Goal: Information Seeking & Learning: Learn about a topic

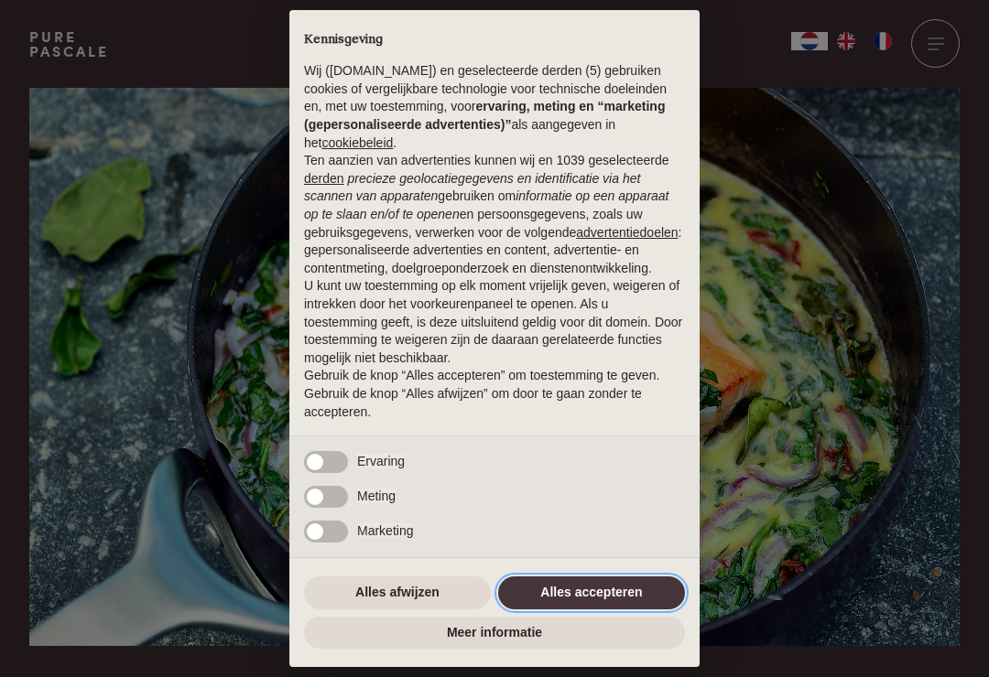
click at [597, 599] on button "Alles accepteren" at bounding box center [591, 593] width 187 height 33
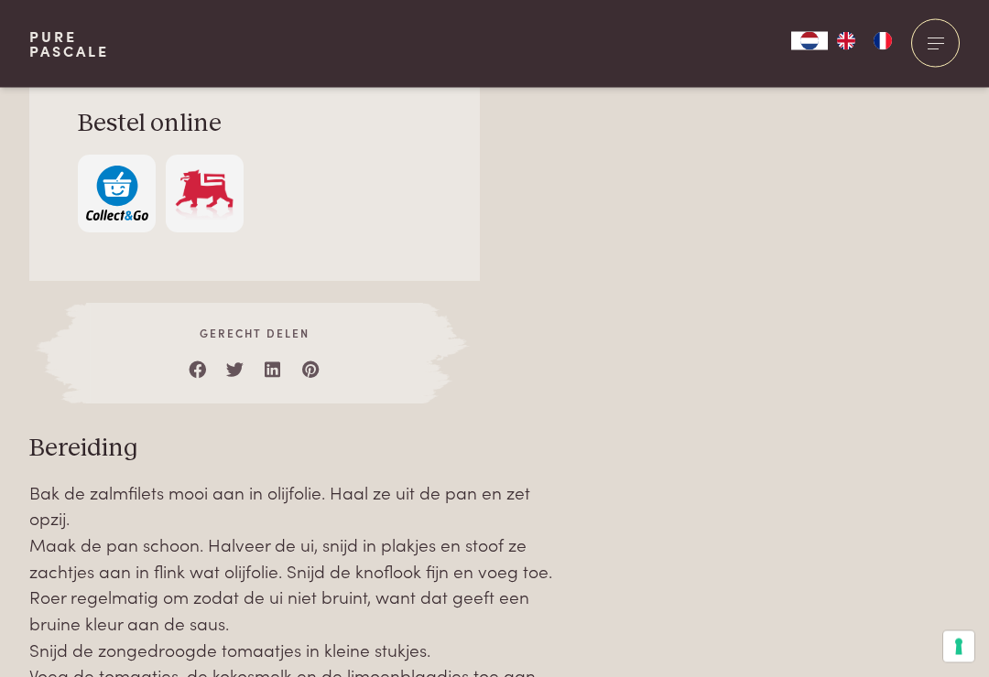
scroll to position [1669, 0]
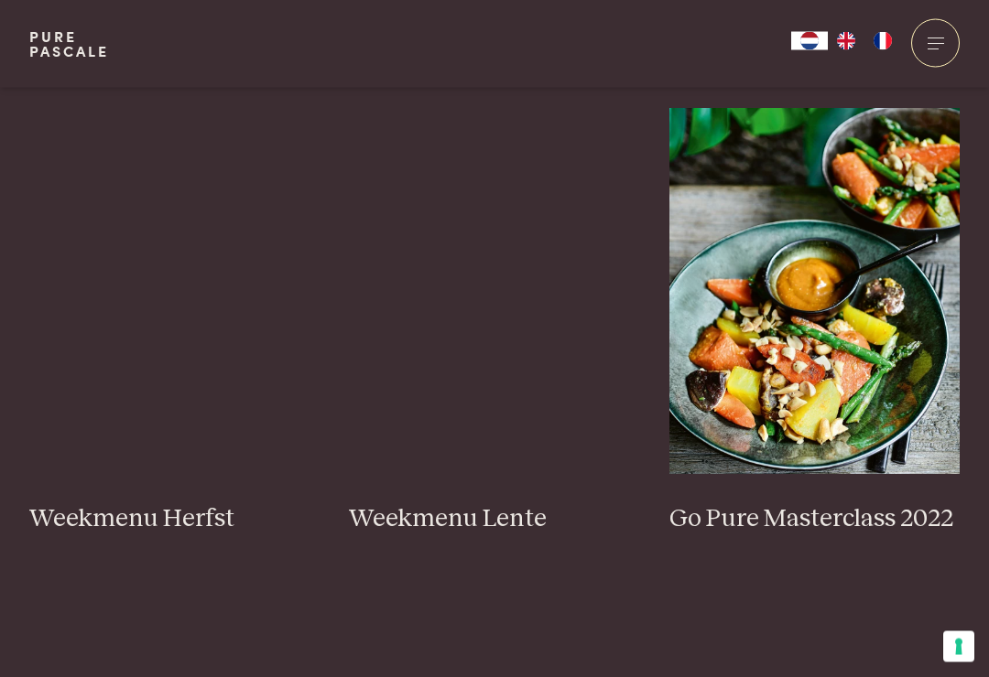
scroll to position [952, 0]
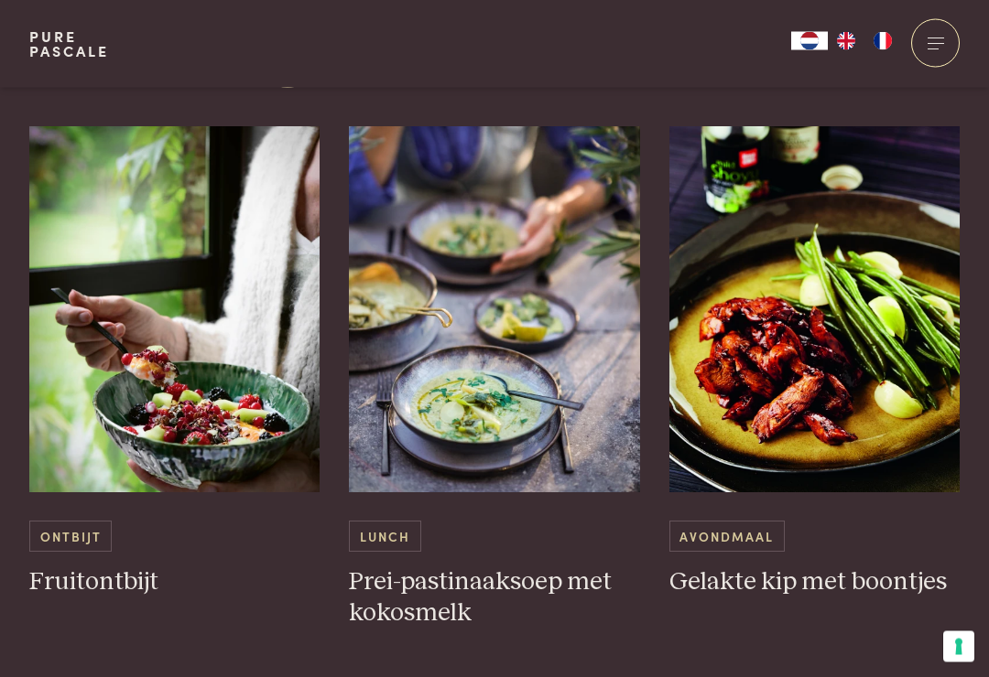
scroll to position [907, 0]
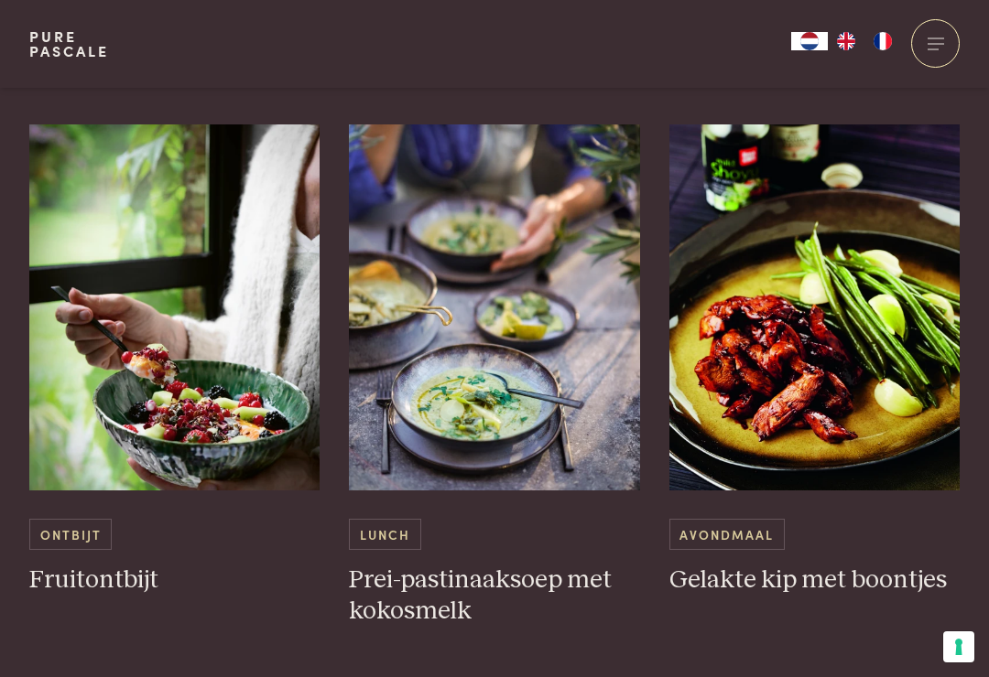
click at [90, 532] on span "Ontbijt" at bounding box center [70, 534] width 82 height 30
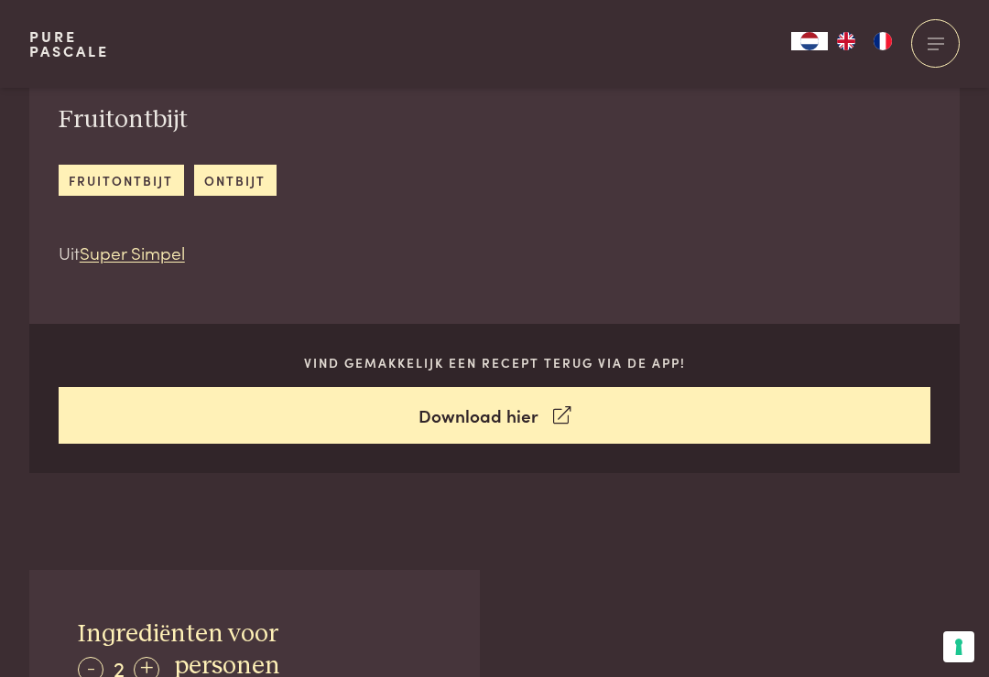
scroll to position [654, 0]
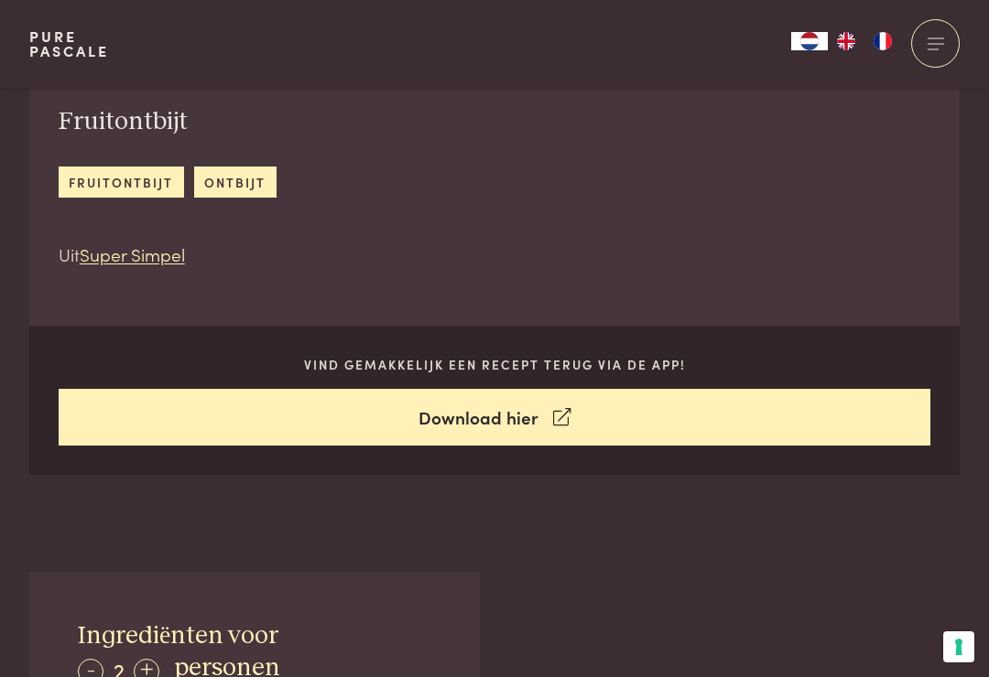
click at [527, 419] on link "Download hier" at bounding box center [495, 418] width 872 height 58
click at [97, 182] on link "fruitontbijt" at bounding box center [121, 182] width 125 height 30
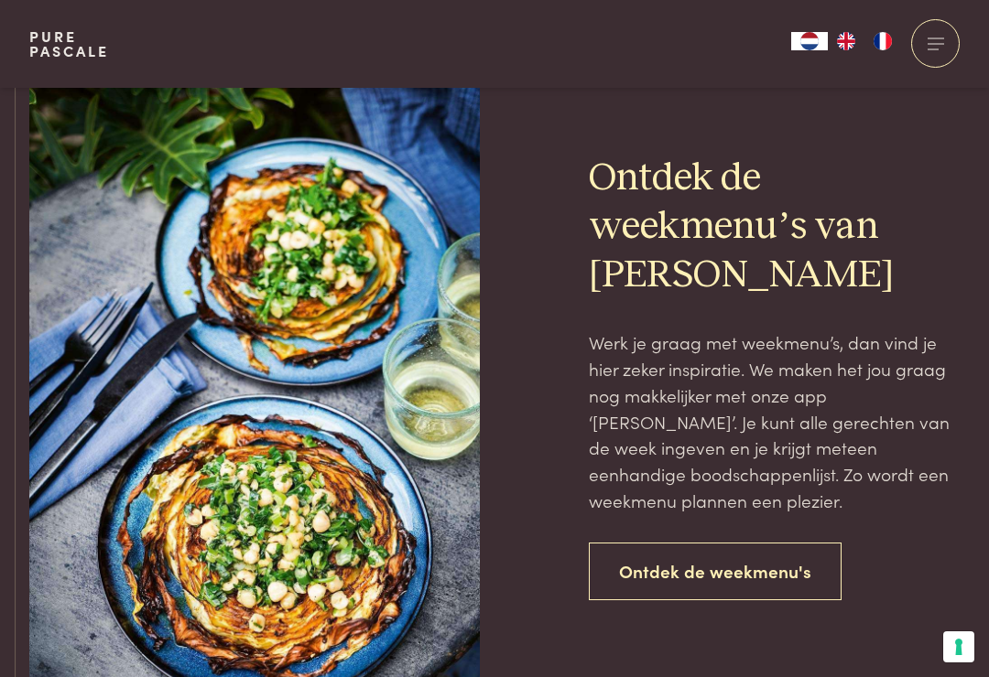
scroll to position [1337, 0]
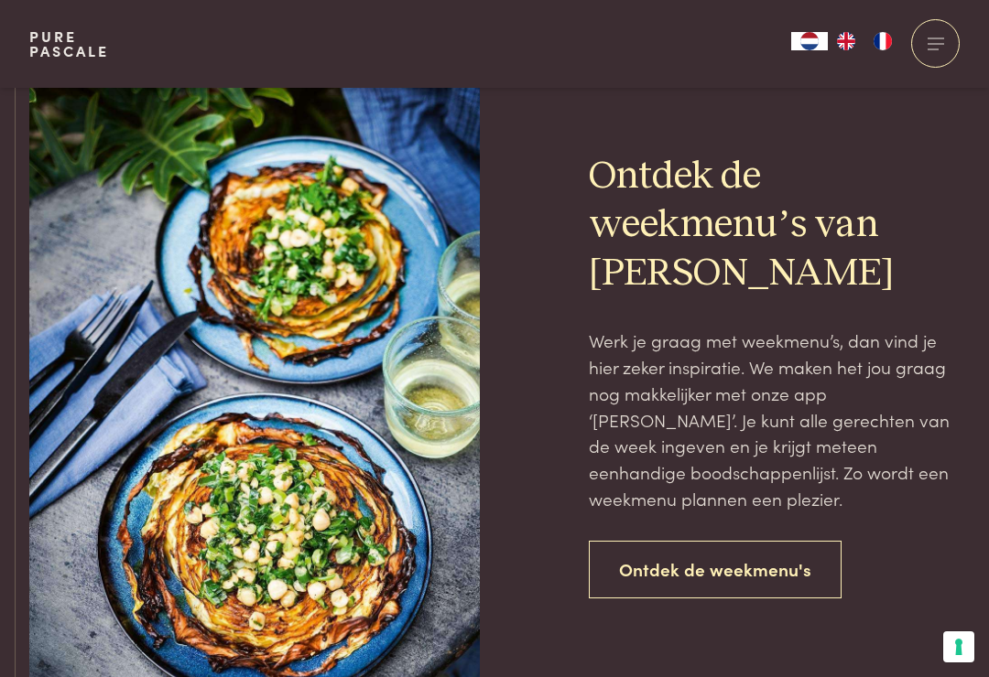
click at [745, 555] on link "Ontdek de weekmenu's" at bounding box center [715, 570] width 253 height 58
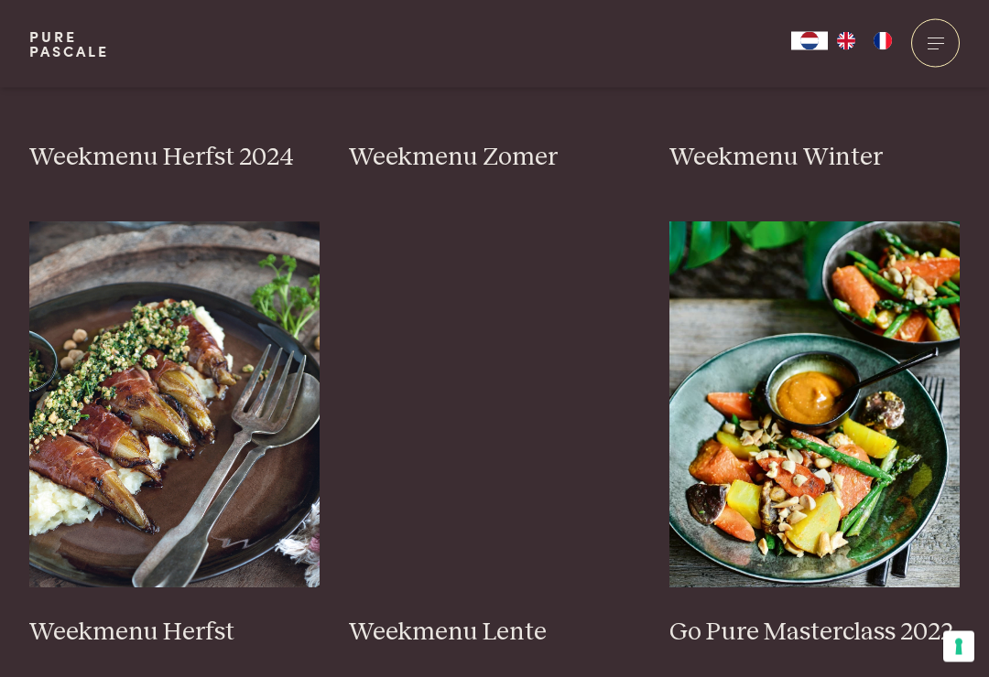
scroll to position [838, 0]
click at [112, 350] on img at bounding box center [174, 404] width 291 height 366
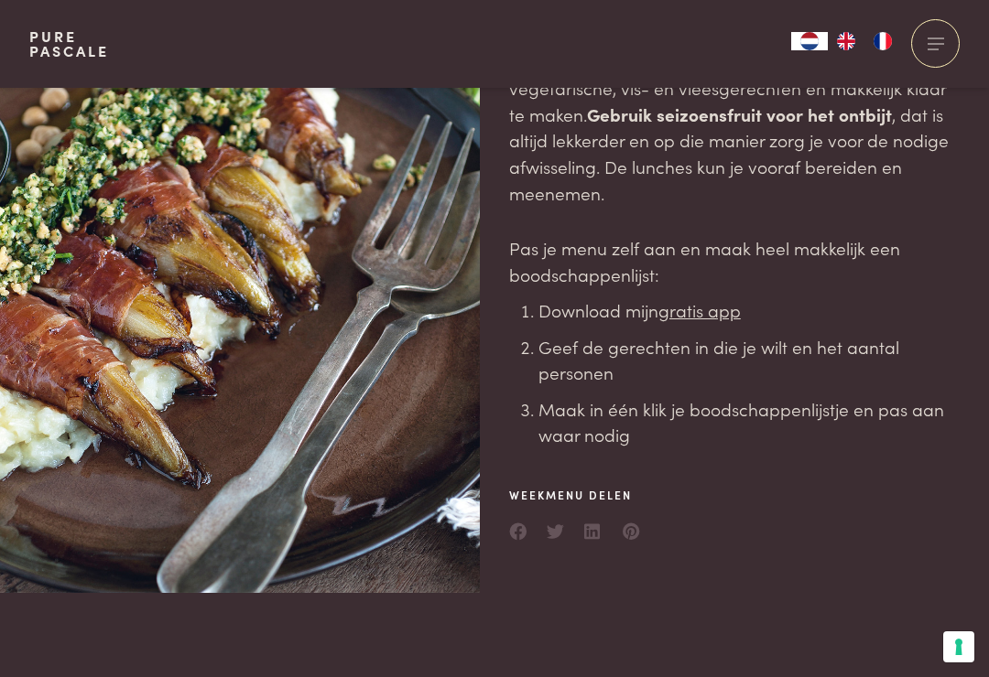
scroll to position [213, 0]
click at [718, 308] on u "gratis app" at bounding box center [699, 310] width 82 height 25
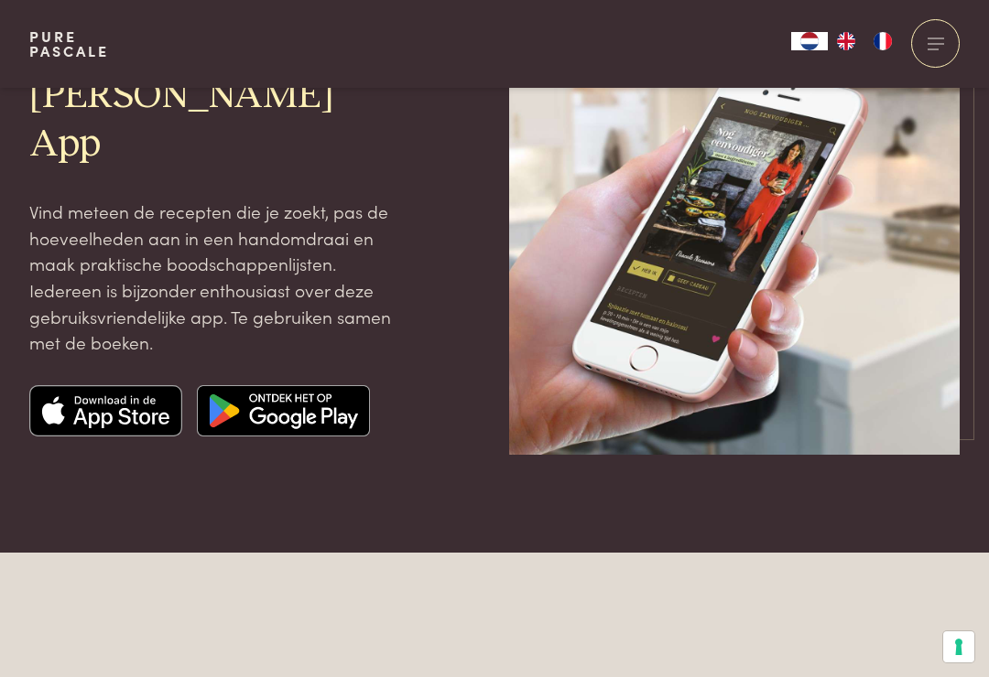
scroll to position [182, 0]
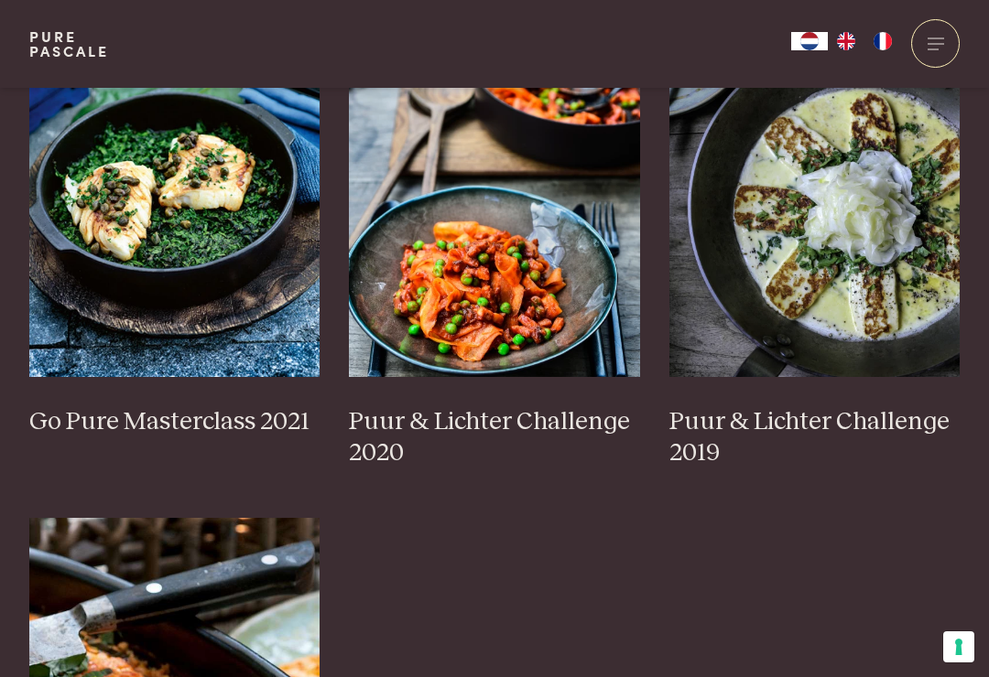
scroll to position [1521, 0]
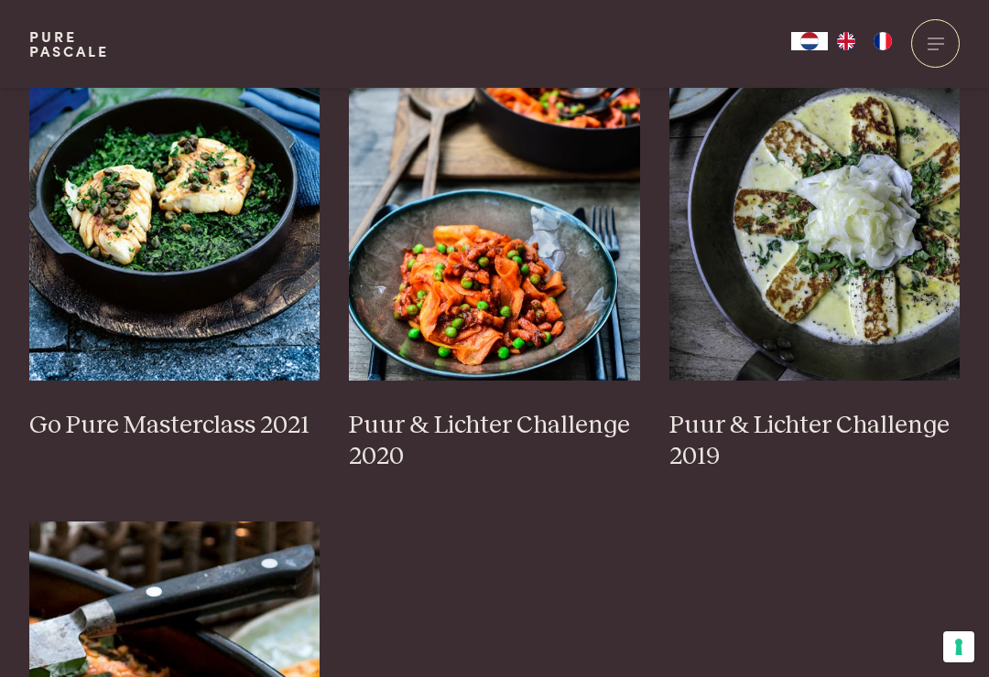
click at [200, 411] on h3 "Go Pure Masterclass 2021" at bounding box center [174, 426] width 291 height 32
